Goal: Task Accomplishment & Management: Manage account settings

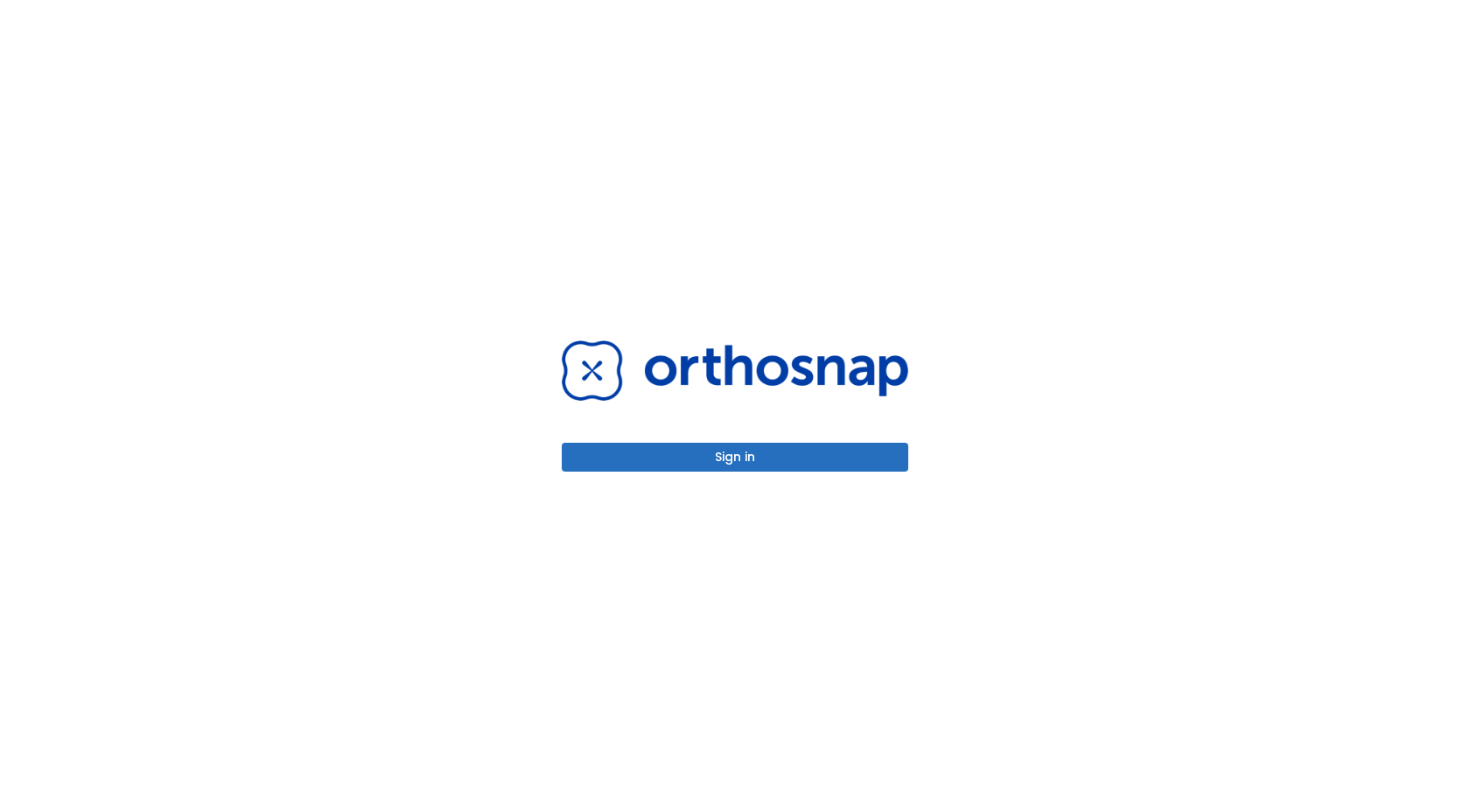
click at [711, 449] on button "Sign in" at bounding box center [735, 456] width 347 height 29
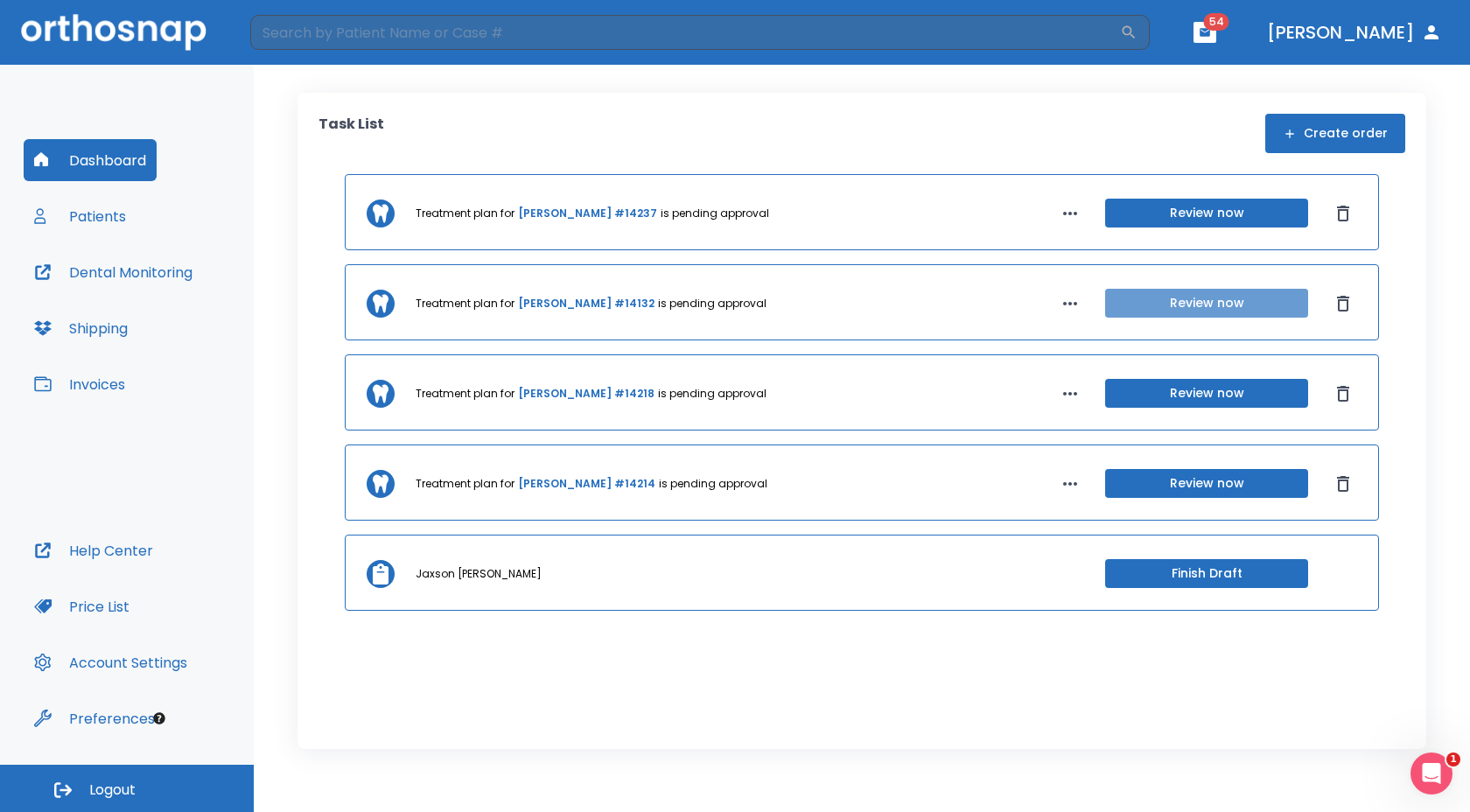
click at [1217, 301] on button "Review now" at bounding box center [1207, 303] width 203 height 29
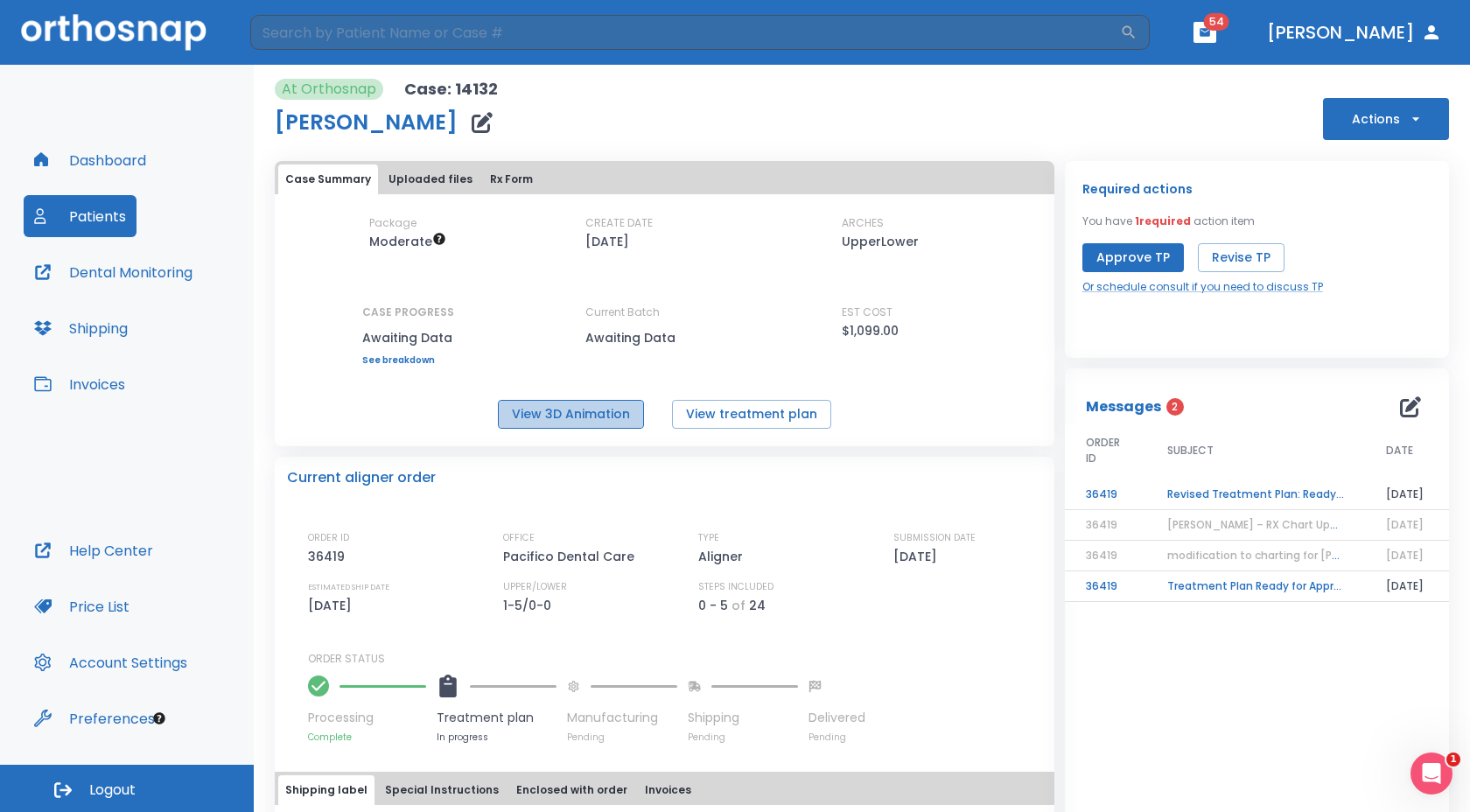
click at [583, 410] on button "View 3D Animation" at bounding box center [571, 414] width 146 height 29
click at [706, 404] on button "View treatment plan" at bounding box center [752, 414] width 160 height 29
click at [1347, 101] on button "Actions" at bounding box center [1386, 118] width 126 height 42
click at [1266, 107] on div at bounding box center [735, 406] width 1470 height 812
click at [1110, 253] on button "Approve TP" at bounding box center [1133, 257] width 102 height 29
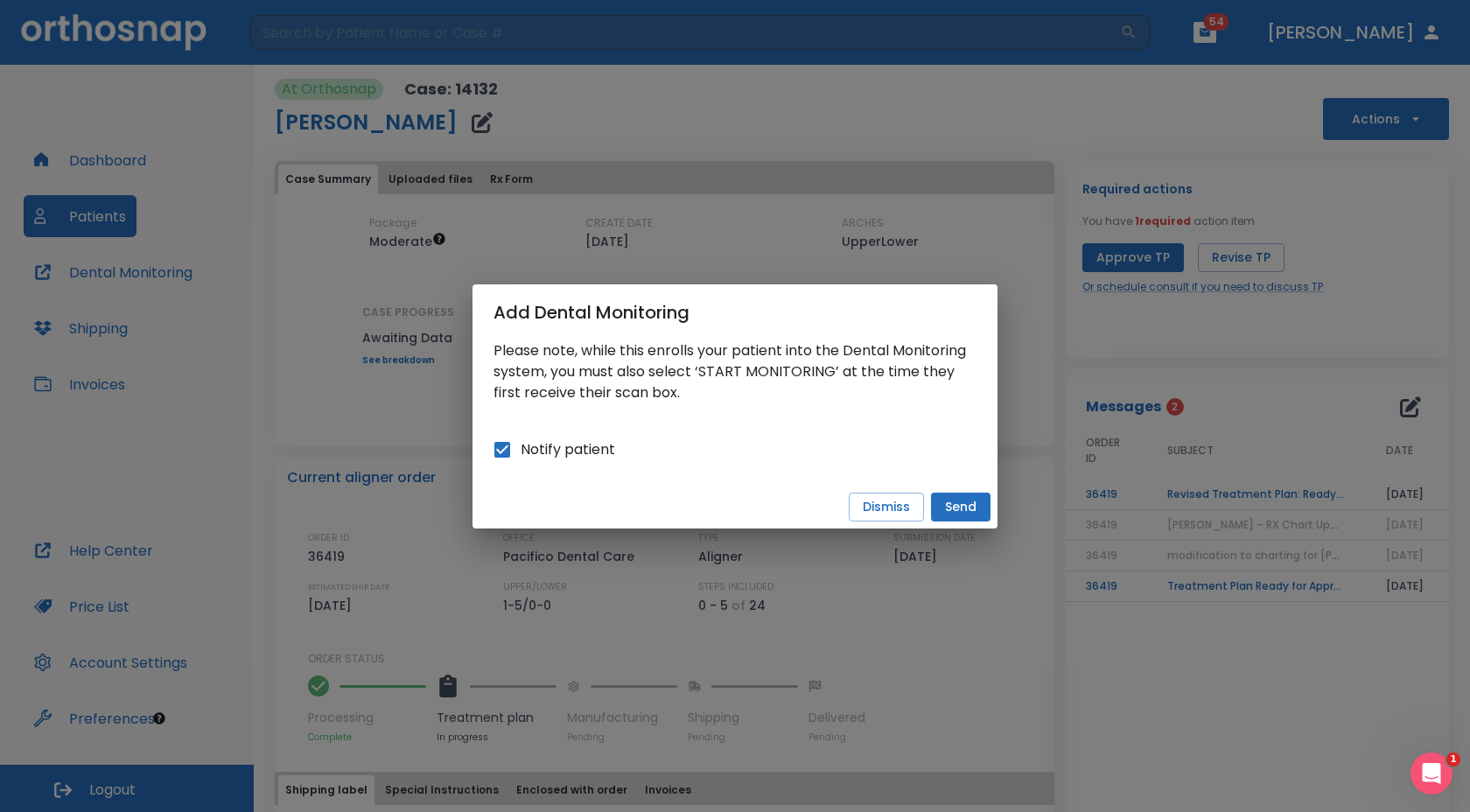
click at [504, 440] on input "Notify patient" at bounding box center [502, 449] width 36 height 36
checkbox input "false"
click at [954, 499] on button "Send" at bounding box center [960, 507] width 59 height 29
